Goal: Communication & Community: Connect with others

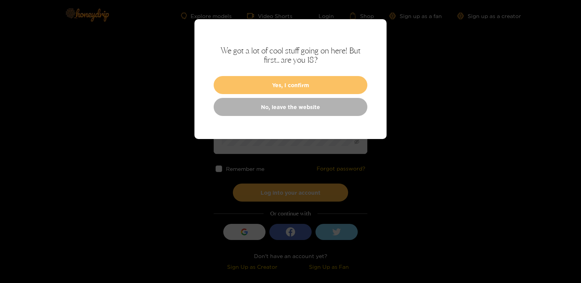
click at [278, 87] on button "Yes, I confirm" at bounding box center [291, 85] width 154 height 18
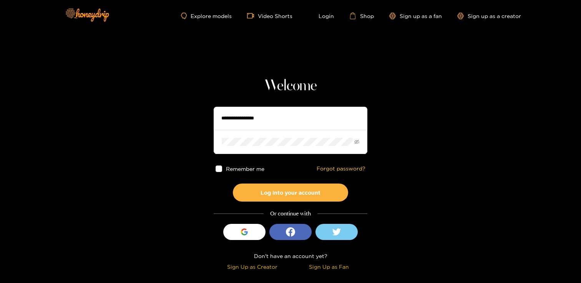
click at [246, 120] on input "text" at bounding box center [291, 118] width 154 height 23
type input "**********"
click at [233, 184] on button "Log into your account" at bounding box center [290, 193] width 115 height 18
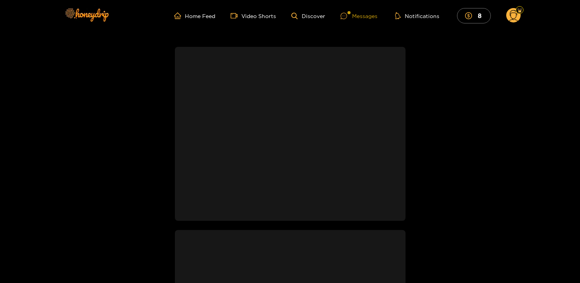
click at [369, 16] on div "Messages" at bounding box center [359, 16] width 37 height 9
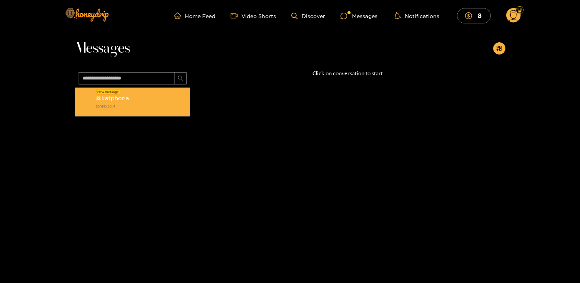
click at [155, 101] on div "@ katphoria [DATE] 20:11" at bounding box center [141, 101] width 91 height 17
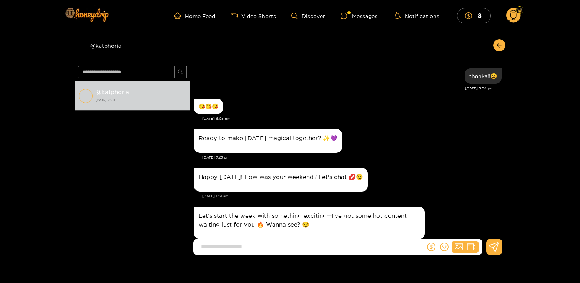
scroll to position [859, 0]
